Goal: Task Accomplishment & Management: Use online tool/utility

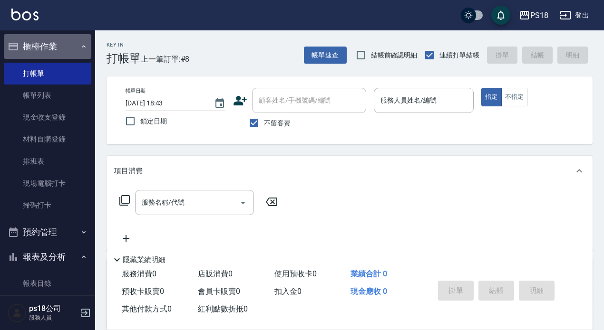
click at [80, 44] on icon "button" at bounding box center [84, 47] width 8 height 8
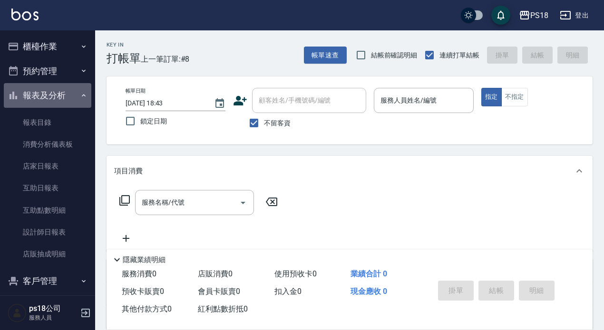
click at [73, 97] on button "報表及分析" at bounding box center [47, 95] width 87 height 25
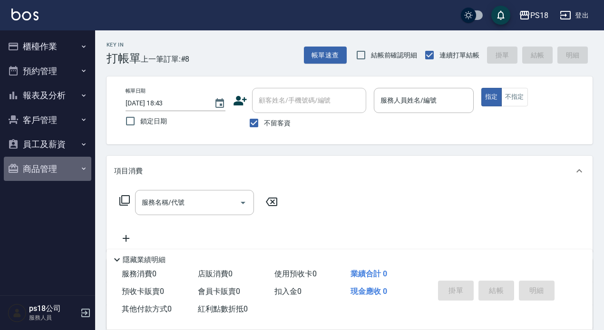
drag, startPoint x: 30, startPoint y: 168, endPoint x: 32, endPoint y: 175, distance: 7.7
click at [30, 167] on button "商品管理" at bounding box center [47, 169] width 87 height 25
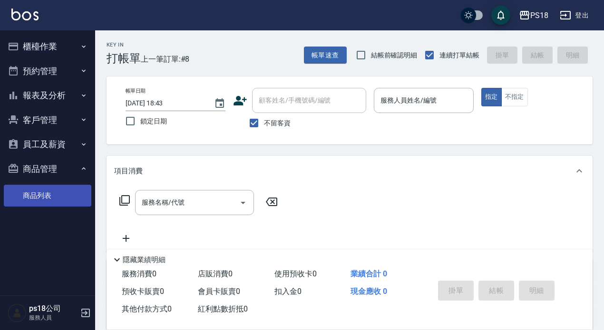
click at [34, 196] on link "商品列表" at bounding box center [47, 196] width 87 height 22
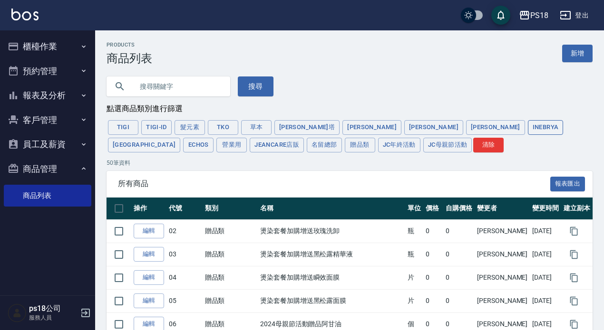
click at [528, 126] on button "Inebrya" at bounding box center [546, 127] width 36 height 15
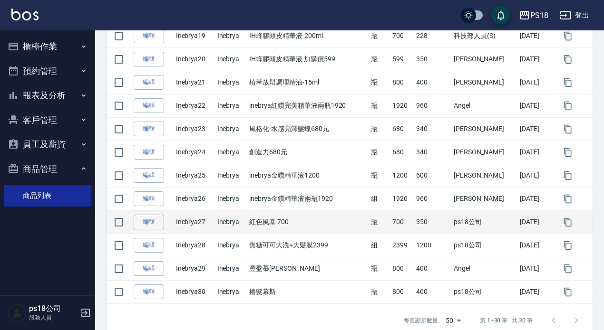
scroll to position [635, 0]
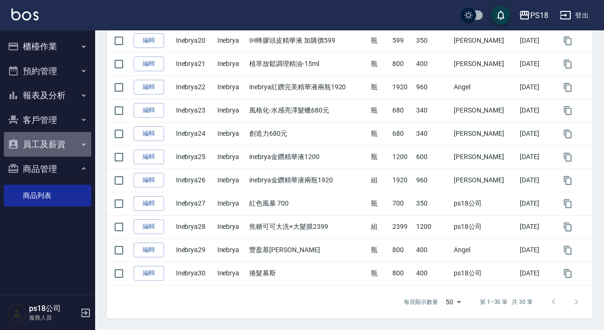
click at [44, 145] on button "員工及薪資" at bounding box center [47, 144] width 87 height 25
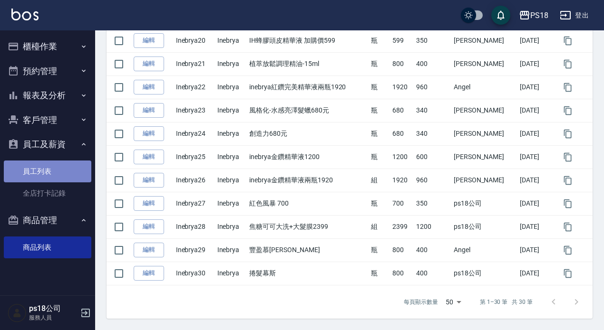
click at [51, 172] on link "員工列表" at bounding box center [47, 172] width 87 height 22
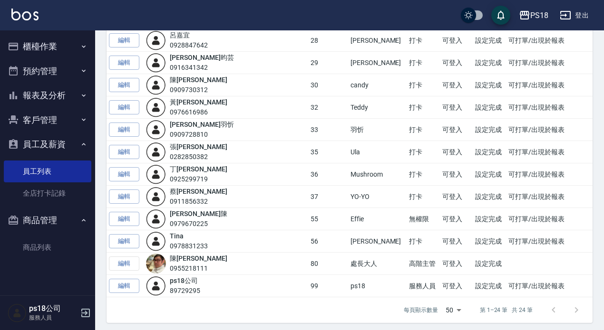
scroll to position [366, 0]
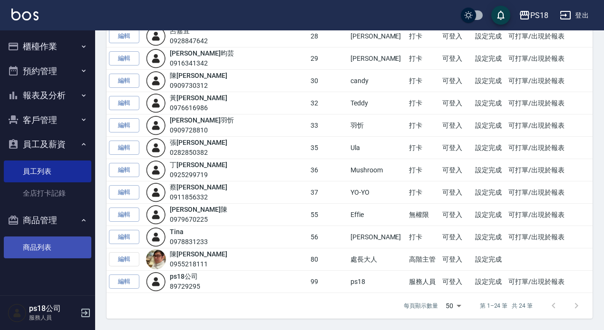
click at [24, 245] on link "商品列表" at bounding box center [47, 248] width 87 height 22
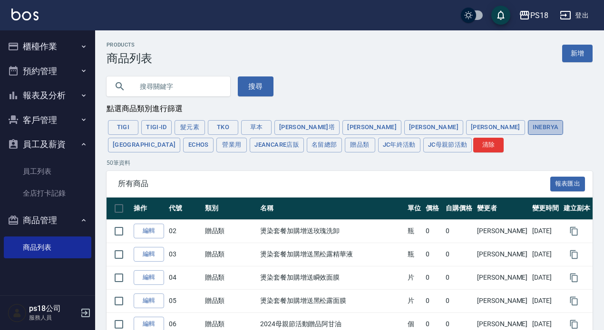
click at [528, 126] on button "Inebrya" at bounding box center [546, 127] width 36 height 15
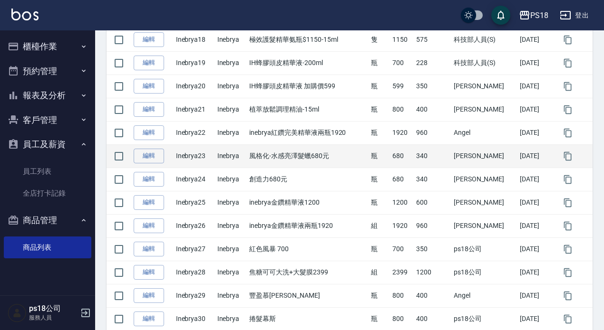
scroll to position [635, 0]
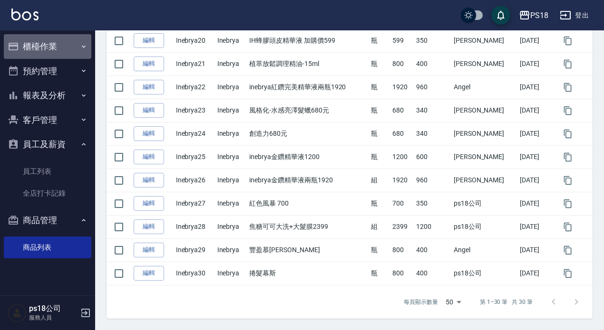
click at [39, 45] on button "櫃檯作業" at bounding box center [47, 46] width 87 height 25
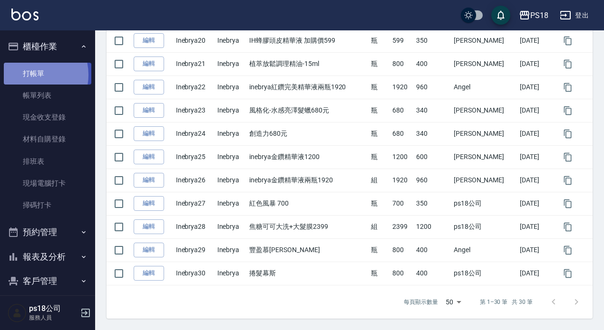
click at [30, 75] on link "打帳單" at bounding box center [47, 74] width 87 height 22
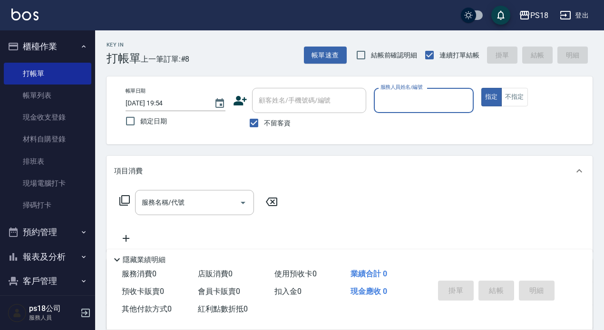
click at [392, 98] on input "服務人員姓名/編號" at bounding box center [423, 100] width 91 height 17
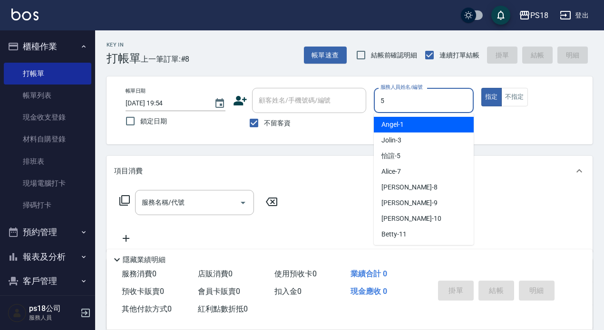
type input "5"
type button "true"
type input "怡諠-5"
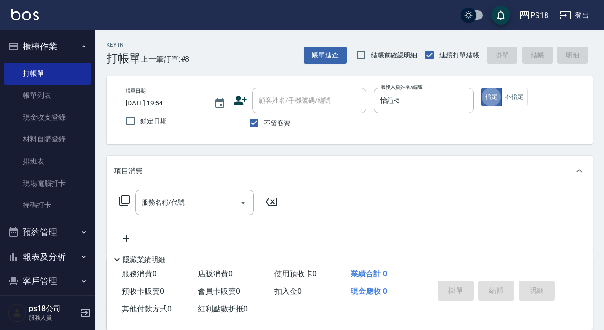
click at [123, 199] on icon at bounding box center [124, 200] width 11 height 11
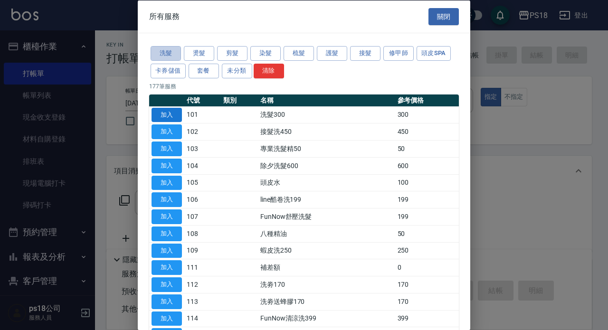
drag, startPoint x: 158, startPoint y: 48, endPoint x: 168, endPoint y: 121, distance: 73.4
click at [158, 48] on button "洗髮" at bounding box center [166, 53] width 30 height 15
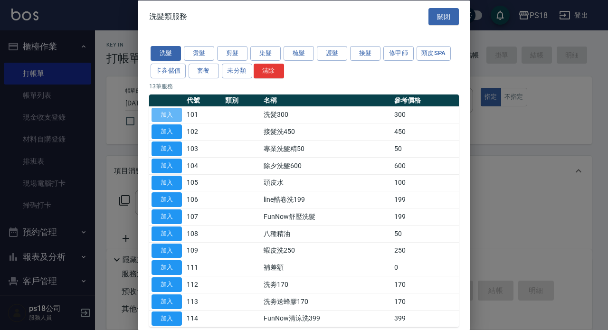
drag, startPoint x: 166, startPoint y: 114, endPoint x: 313, endPoint y: 235, distance: 190.8
click at [165, 113] on button "加入" at bounding box center [167, 114] width 30 height 15
type input "洗髮300(101)"
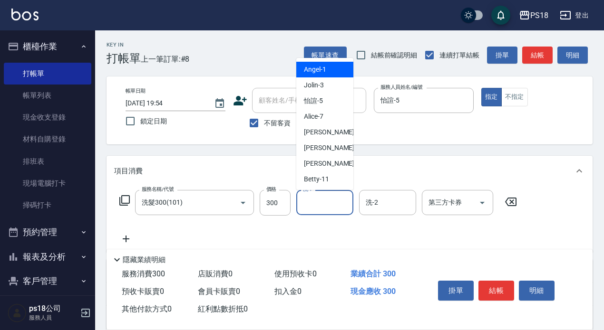
click at [325, 201] on input "洗-1" at bounding box center [324, 202] width 48 height 17
type input "怡諠-5"
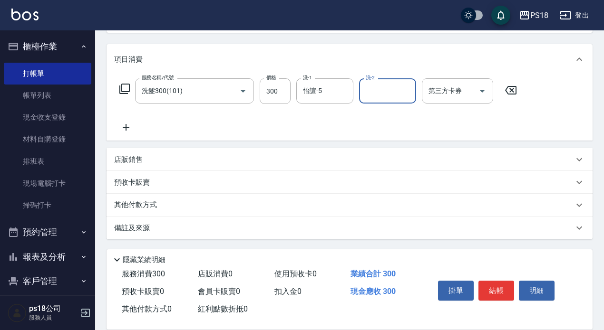
scroll to position [112, 0]
drag, startPoint x: 136, startPoint y: 228, endPoint x: 149, endPoint y: 225, distance: 12.7
click at [137, 228] on p "備註及來源" at bounding box center [132, 228] width 36 height 10
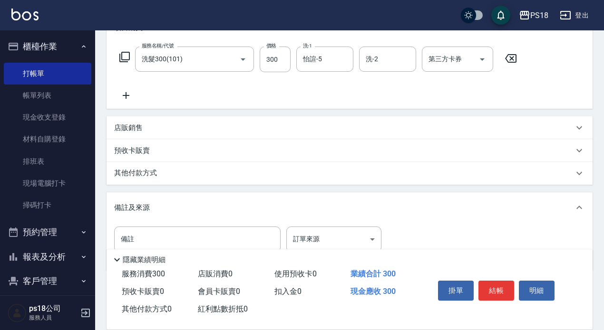
scroll to position [176, 0]
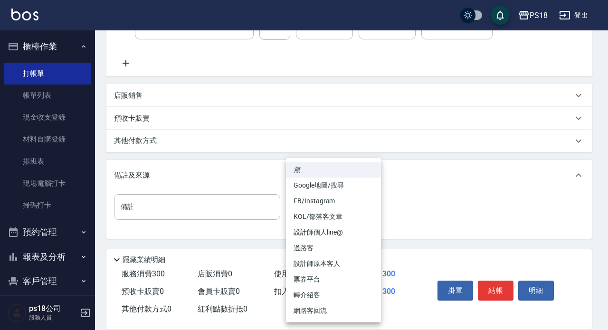
click at [370, 204] on body "PS18 登出 櫃檯作業 打帳單 帳單列表 現金收支登錄 材料自購登錄 排班表 現場電腦打卡 掃碼打卡 預約管理 預約管理 單日預約紀錄 單週預約紀錄 報表及…" at bounding box center [304, 77] width 608 height 506
drag, startPoint x: 319, startPoint y: 264, endPoint x: 372, endPoint y: 261, distance: 52.9
click at [319, 263] on li "設計師原本客人" at bounding box center [333, 264] width 95 height 16
type input "設計師原本客人"
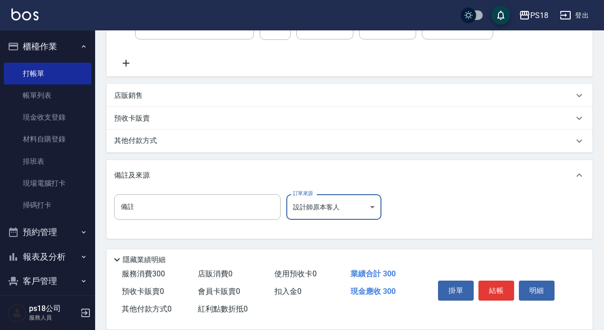
click at [483, 281] on button "結帳" at bounding box center [496, 291] width 36 height 20
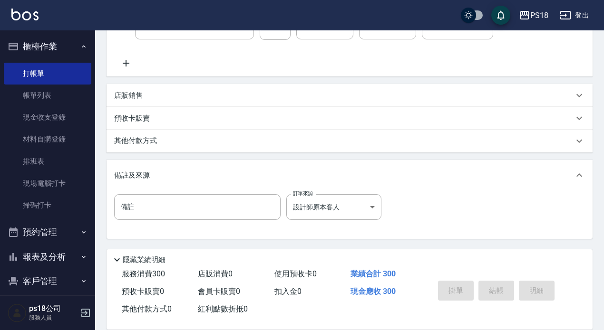
type input "[DATE] 19:55"
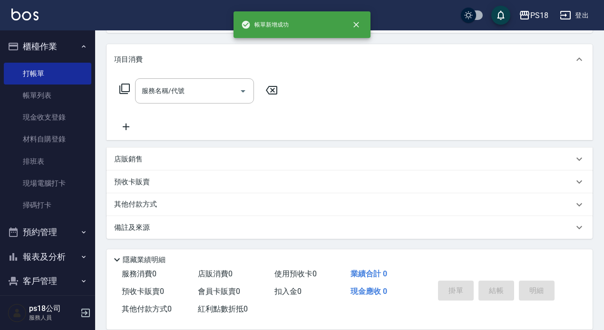
scroll to position [0, 0]
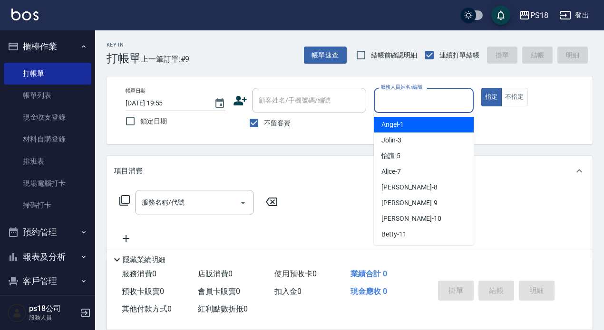
click at [418, 101] on input "服務人員姓名/編號" at bounding box center [423, 100] width 91 height 17
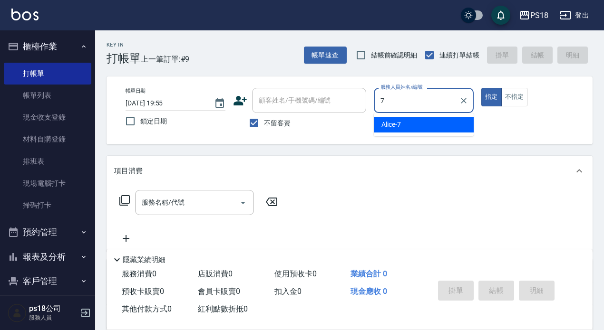
type input "Alice-7"
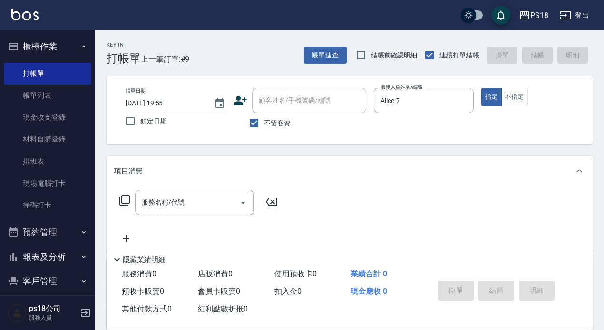
click at [119, 198] on icon at bounding box center [124, 200] width 11 height 11
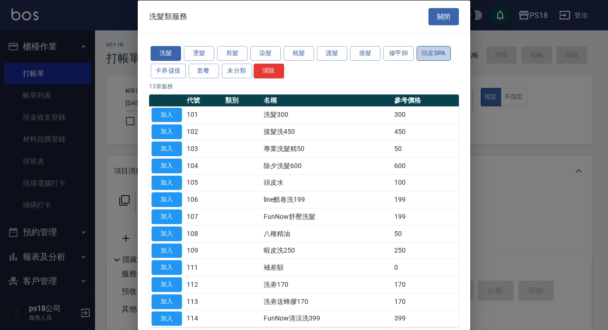
click at [441, 48] on button "頭皮SPA" at bounding box center [434, 53] width 34 height 15
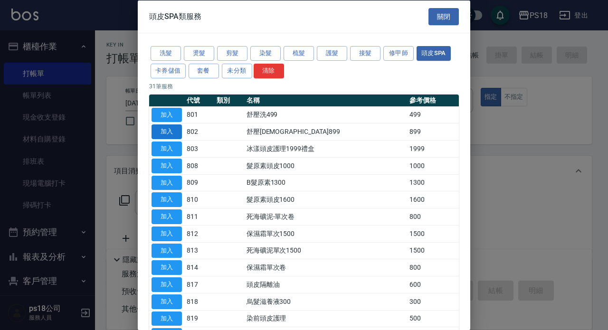
click at [172, 130] on button "加入" at bounding box center [167, 132] width 30 height 15
type input "舒壓洗899(802)"
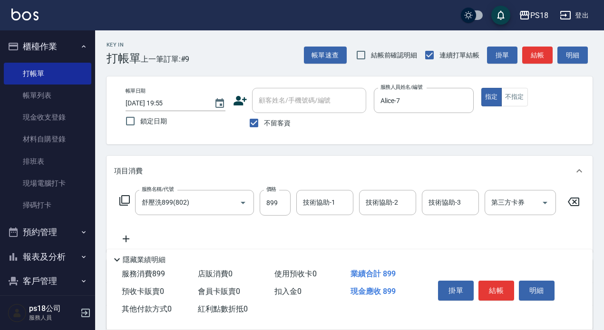
click at [320, 203] on input "技術協助-1" at bounding box center [324, 202] width 48 height 17
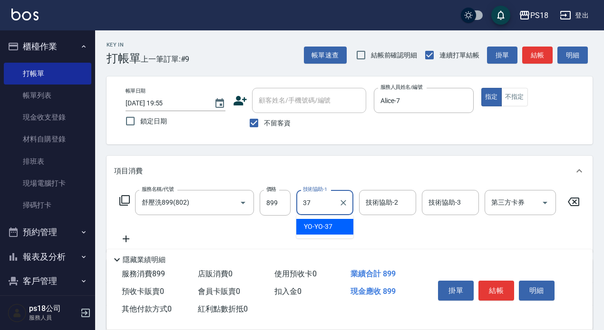
type input "YO-YO-37"
click at [124, 198] on icon at bounding box center [124, 200] width 11 height 11
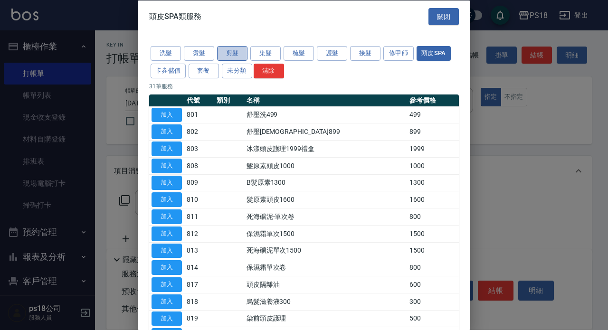
click at [223, 47] on button "剪髮" at bounding box center [232, 53] width 30 height 15
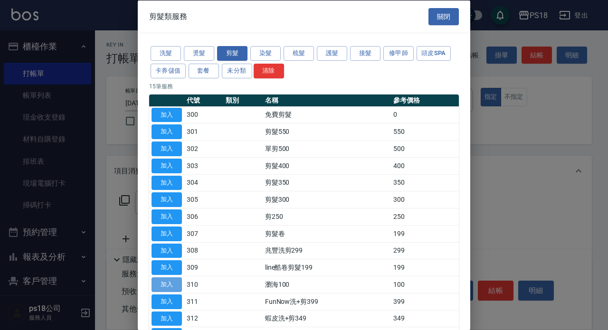
click at [179, 279] on button "加入" at bounding box center [167, 285] width 30 height 15
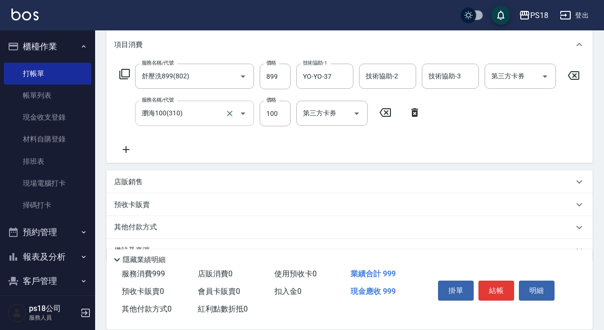
scroll to position [110, 0]
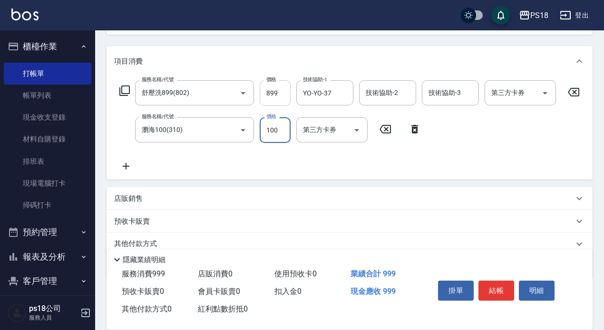
click at [283, 93] on input "899" at bounding box center [275, 93] width 31 height 26
type input "100"
click at [283, 92] on input "899" at bounding box center [275, 93] width 31 height 26
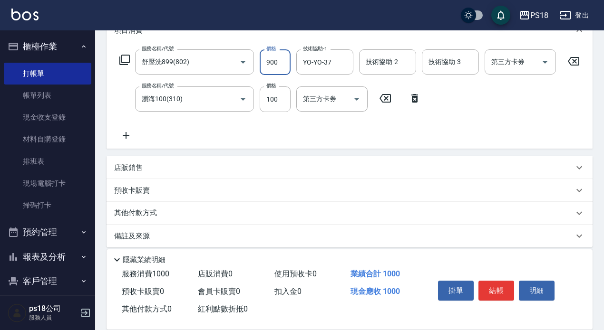
scroll to position [157, 0]
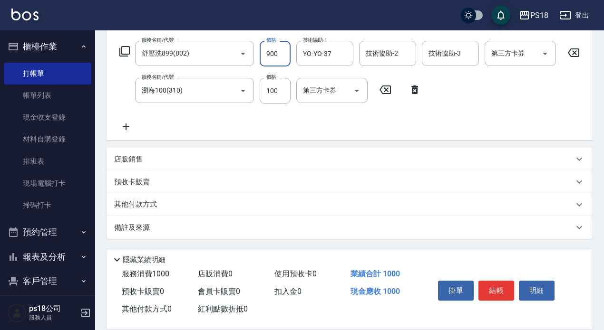
type input "900"
click at [137, 228] on p "備註及來源" at bounding box center [132, 228] width 36 height 10
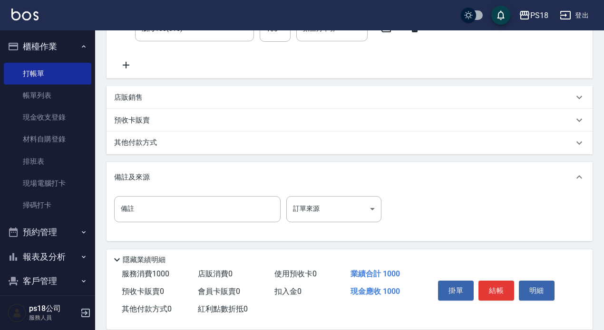
scroll to position [213, 0]
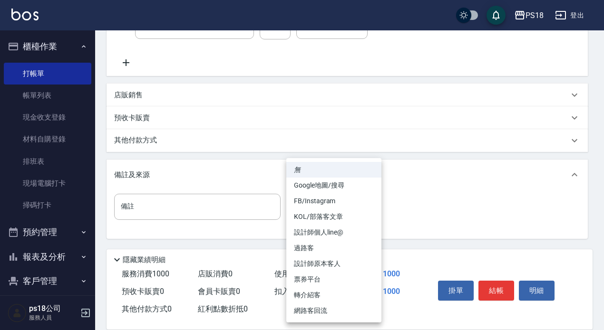
click at [370, 215] on body "PS18 登出 櫃檯作業 打帳單 帳單列表 現金收支登錄 材料自購登錄 排班表 現場電腦打卡 掃碼打卡 預約管理 預約管理 單日預約紀錄 單週預約紀錄 報表及…" at bounding box center [302, 59] width 604 height 544
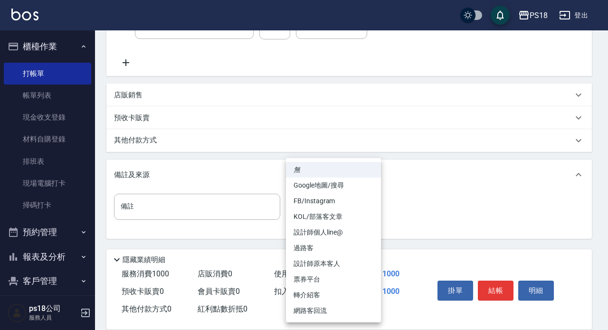
drag, startPoint x: 315, startPoint y: 263, endPoint x: 365, endPoint y: 270, distance: 51.0
click at [315, 262] on li "設計師原本客人" at bounding box center [333, 264] width 95 height 16
type input "設計師原本客人"
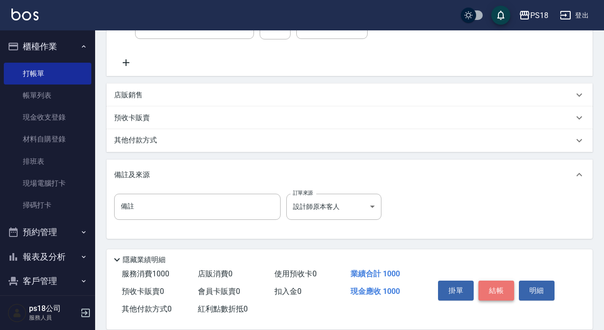
click at [493, 288] on button "結帳" at bounding box center [496, 291] width 36 height 20
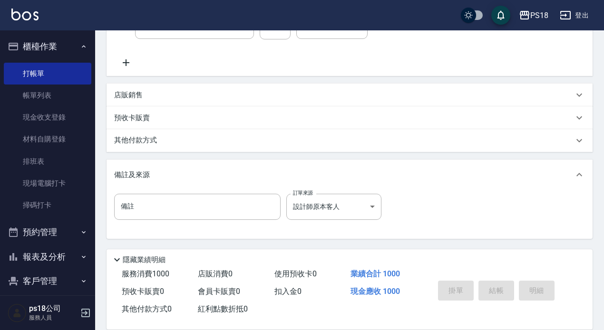
type input "[DATE] 19:56"
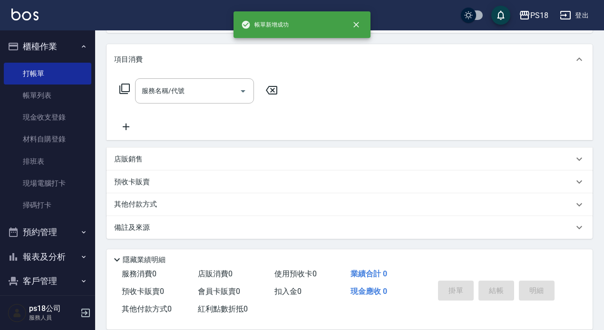
scroll to position [0, 0]
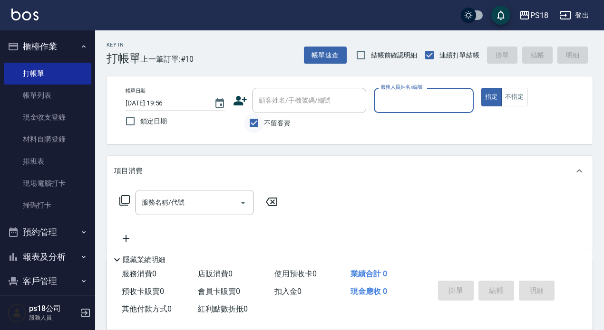
click at [251, 122] on input "不留客資" at bounding box center [254, 123] width 20 height 20
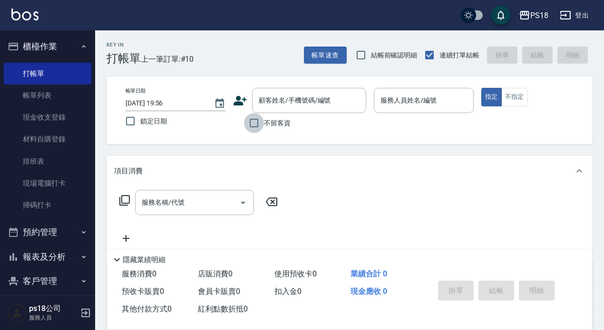
click at [252, 120] on input "不留客資" at bounding box center [254, 123] width 20 height 20
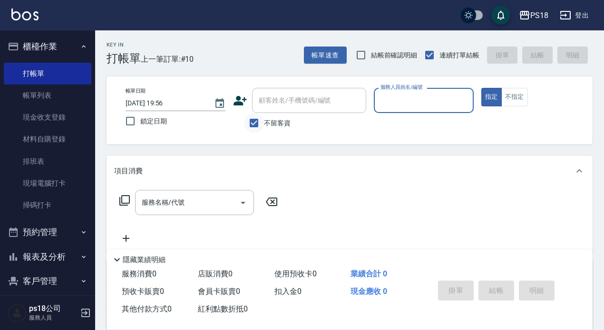
click at [253, 125] on input "不留客資" at bounding box center [254, 123] width 20 height 20
checkbox input "false"
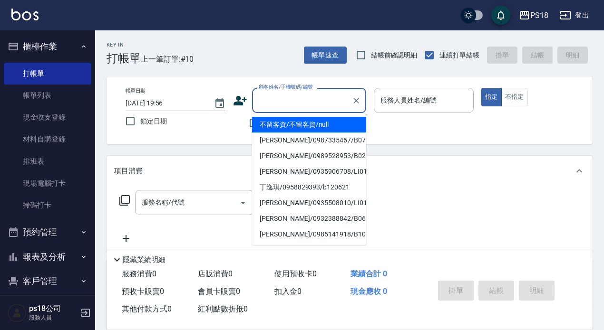
click at [261, 103] on input "顧客姓名/手機號碼/編號" at bounding box center [301, 100] width 91 height 17
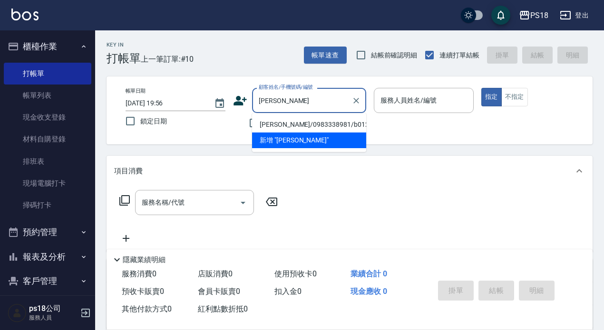
click at [299, 126] on li "[PERSON_NAME]/0983338981/b012911" at bounding box center [309, 125] width 114 height 16
type input "[PERSON_NAME]/0983338981/b012911"
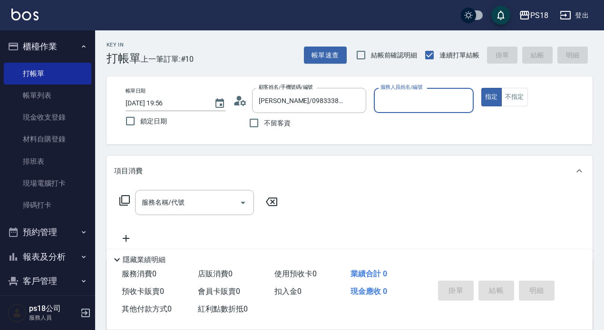
drag, startPoint x: 395, startPoint y: 99, endPoint x: 385, endPoint y: 99, distance: 10.0
click at [394, 99] on input "服務人員姓名/編號" at bounding box center [423, 100] width 91 height 17
type input "Betty-11"
click at [122, 202] on icon at bounding box center [124, 200] width 10 height 10
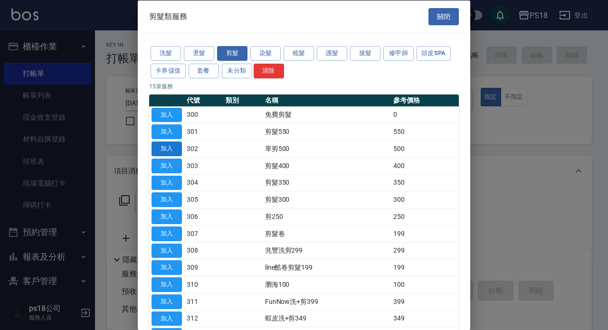
click at [159, 144] on button "加入" at bounding box center [167, 149] width 30 height 15
type input "單剪500(302)"
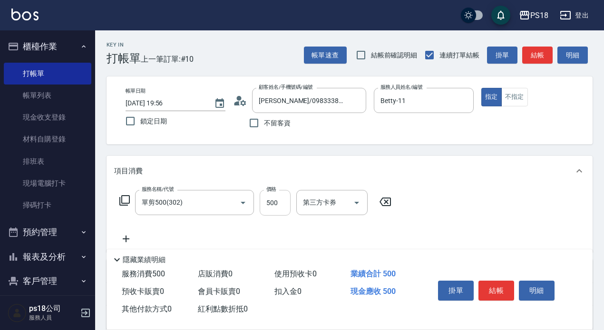
click at [282, 206] on input "500" at bounding box center [275, 203] width 31 height 26
type input "600"
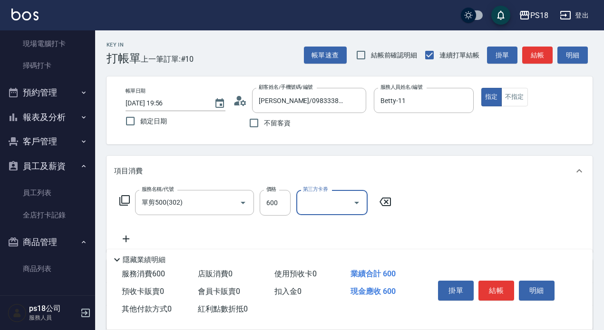
scroll to position [135, 0]
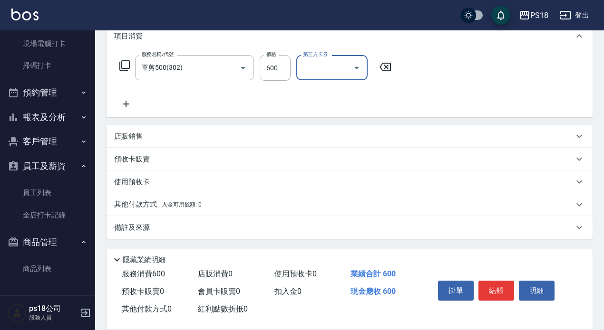
click at [138, 225] on p "備註及來源" at bounding box center [132, 228] width 36 height 10
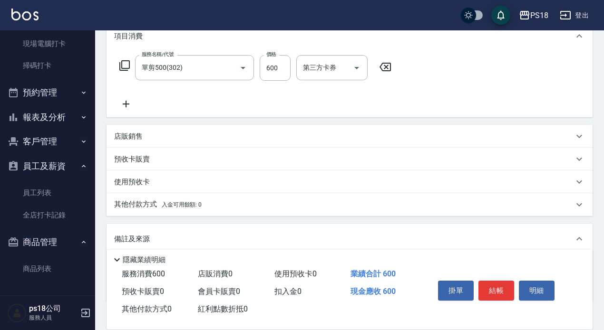
scroll to position [199, 0]
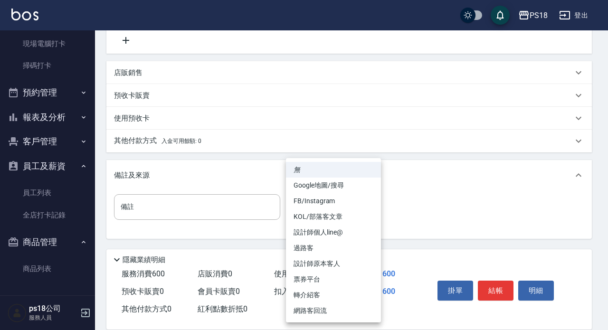
click at [374, 206] on body "PS18 登出 櫃檯作業 打帳單 帳單列表 現金收支登錄 材料自購登錄 排班表 現場電腦打卡 掃碼打卡 預約管理 預約管理 單日預約紀錄 單週預約紀錄 報表及…" at bounding box center [304, 65] width 608 height 529
click at [299, 260] on li "設計師原本客人" at bounding box center [333, 264] width 95 height 16
type input "設計師原本客人"
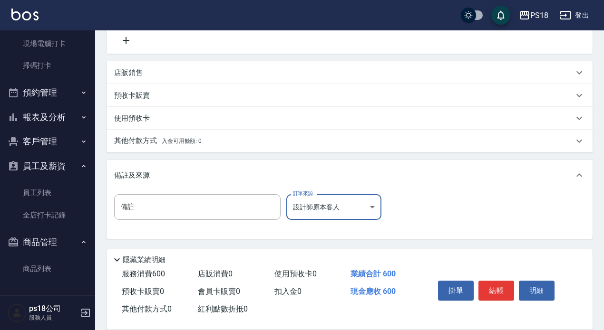
click at [491, 281] on button "結帳" at bounding box center [496, 291] width 36 height 20
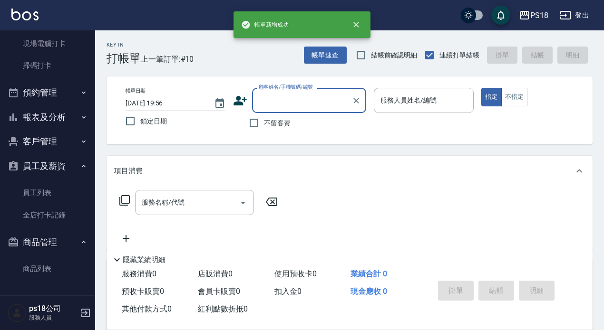
scroll to position [0, 0]
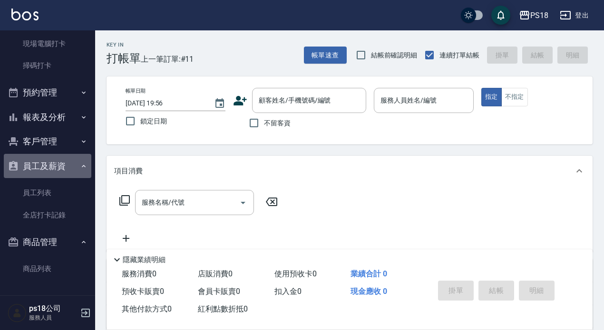
click at [74, 168] on button "員工及薪資" at bounding box center [47, 166] width 87 height 25
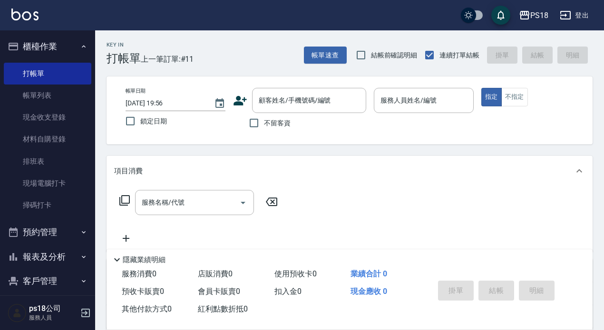
click at [73, 46] on button "櫃檯作業" at bounding box center [47, 46] width 87 height 25
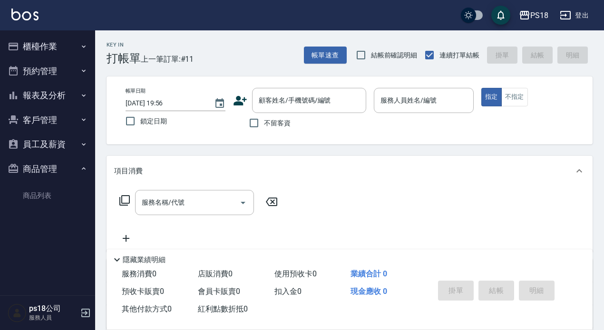
click at [39, 45] on button "櫃檯作業" at bounding box center [47, 46] width 87 height 25
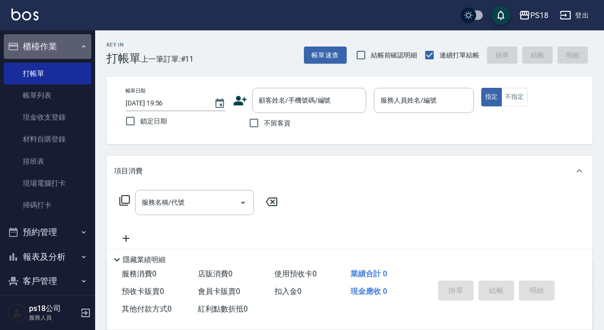
click at [80, 49] on icon "button" at bounding box center [84, 47] width 8 height 8
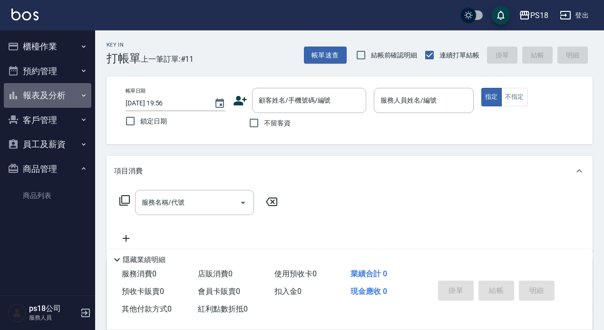
click at [45, 99] on button "報表及分析" at bounding box center [47, 95] width 87 height 25
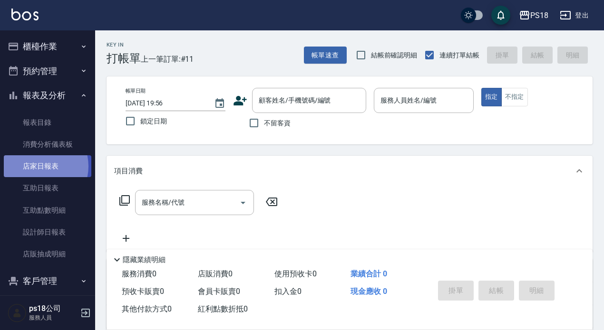
click at [38, 166] on link "店家日報表" at bounding box center [47, 166] width 87 height 22
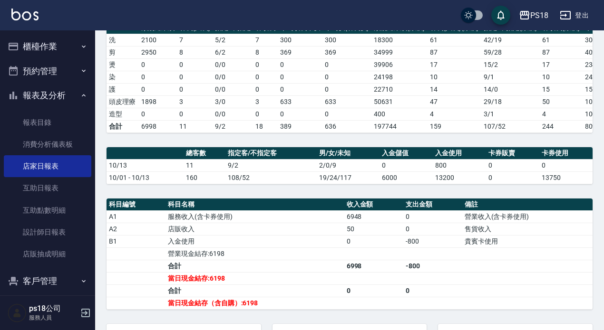
scroll to position [238, 0]
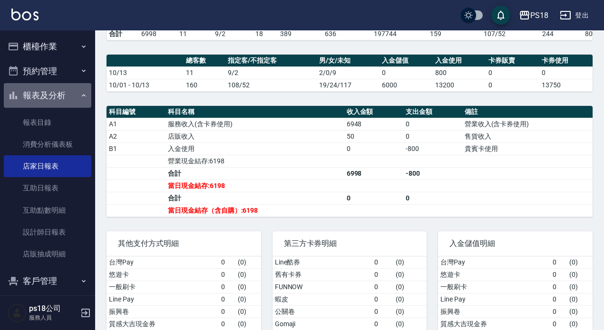
click at [83, 94] on button "報表及分析" at bounding box center [47, 95] width 87 height 25
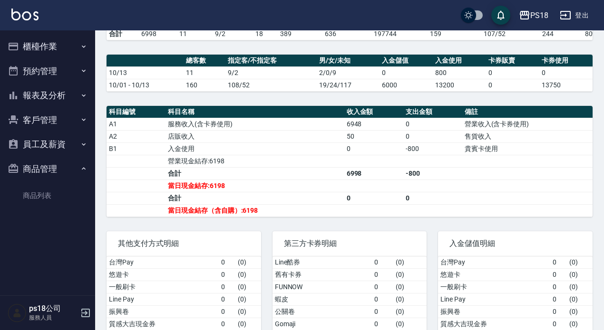
click at [42, 96] on button "報表及分析" at bounding box center [47, 95] width 87 height 25
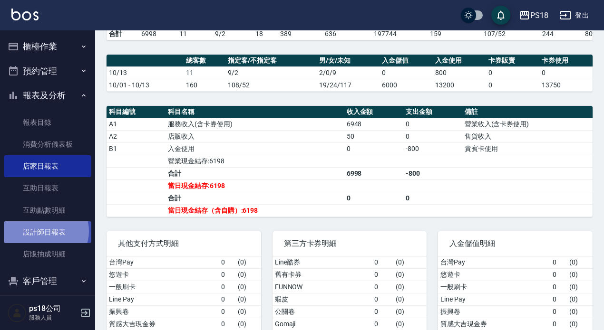
click at [44, 232] on link "設計師日報表" at bounding box center [47, 233] width 87 height 22
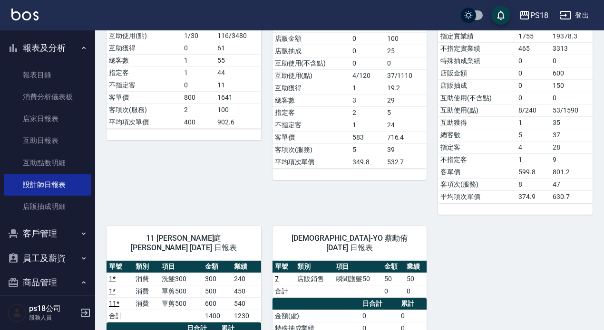
scroll to position [333, 0]
